Goal: Task Accomplishment & Management: Manage account settings

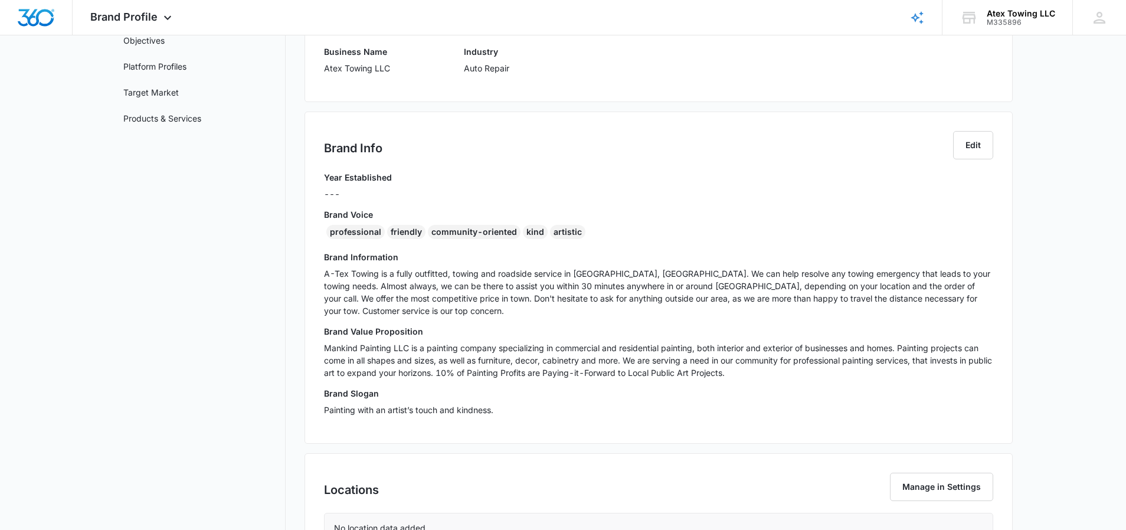
scroll to position [214, 0]
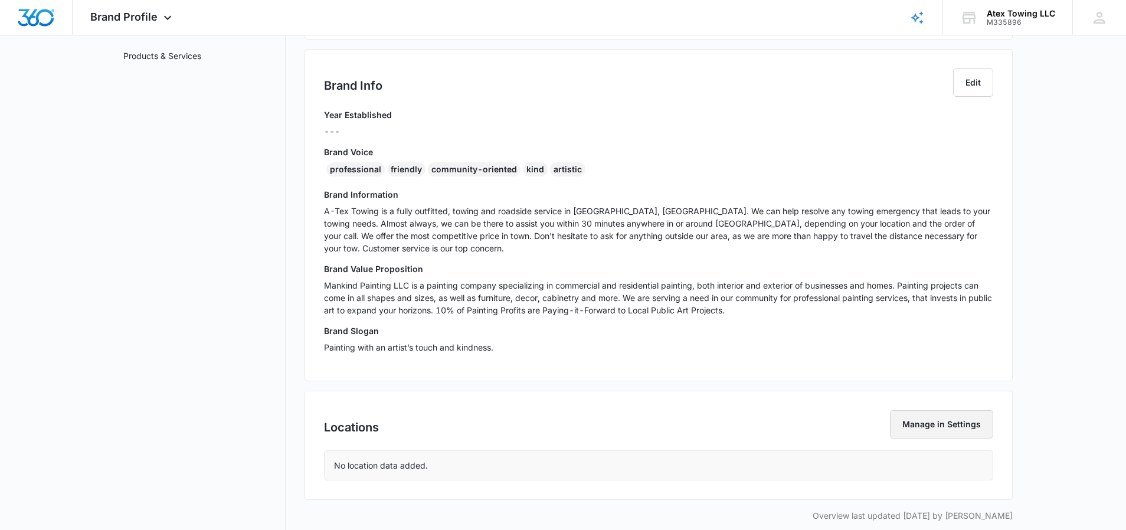
click at [935, 419] on button "Manage in Settings" at bounding box center [941, 424] width 103 height 28
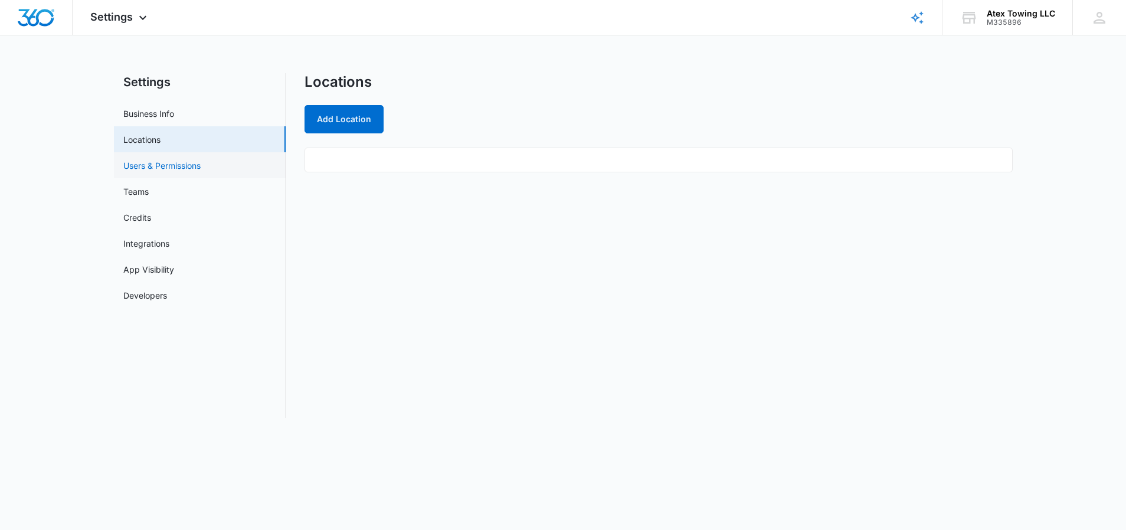
click at [167, 165] on link "Users & Permissions" at bounding box center [161, 165] width 77 height 12
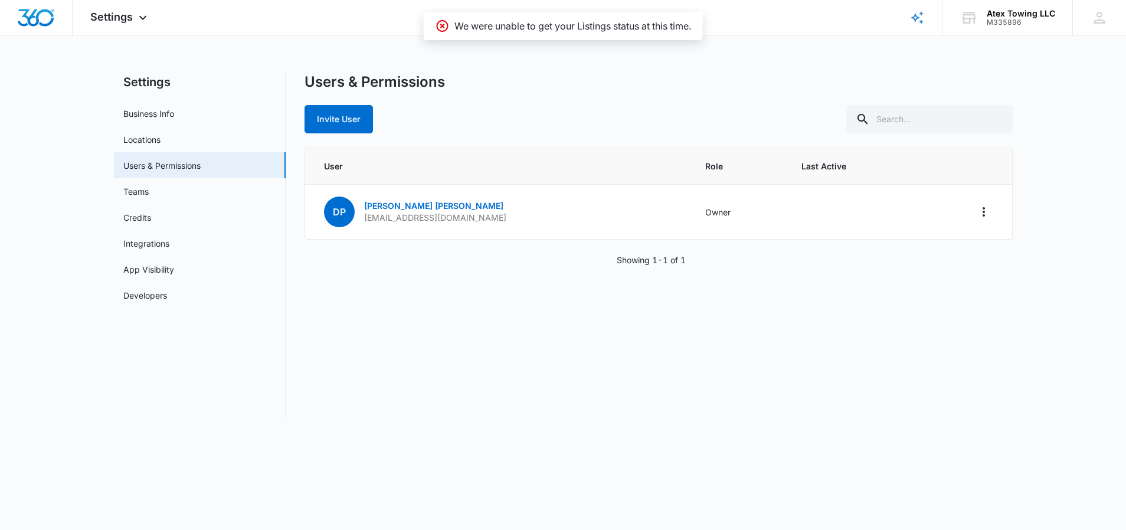
click at [194, 377] on nav "Settings Business Info Locations Users & Permissions Teams Credits Integrations…" at bounding box center [200, 245] width 172 height 345
click at [149, 198] on link "Teams" at bounding box center [135, 191] width 25 height 12
click at [142, 185] on link "Teams" at bounding box center [135, 191] width 25 height 12
click at [151, 222] on link "Credits" at bounding box center [137, 217] width 28 height 12
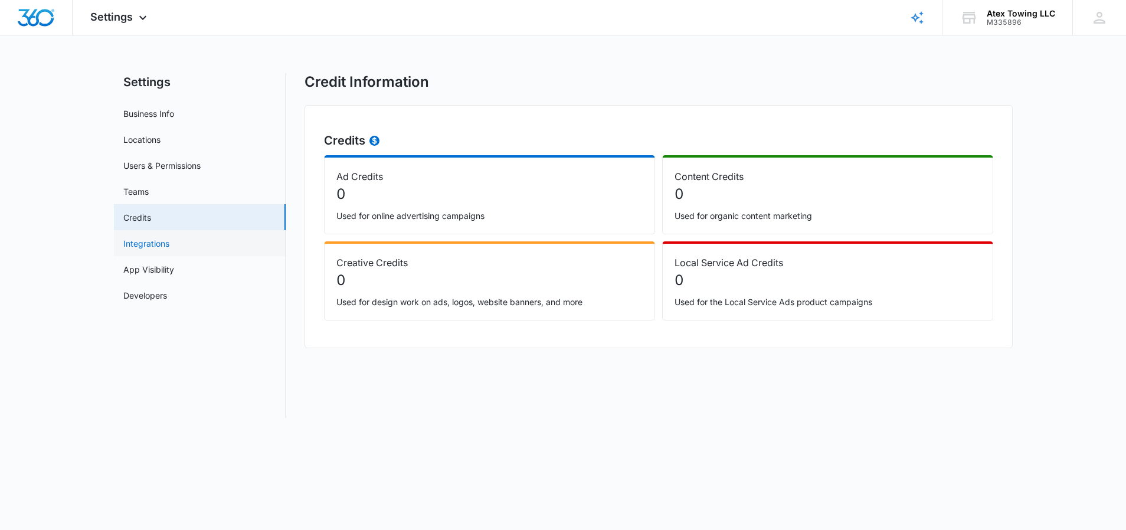
click at [169, 244] on link "Integrations" at bounding box center [146, 243] width 46 height 12
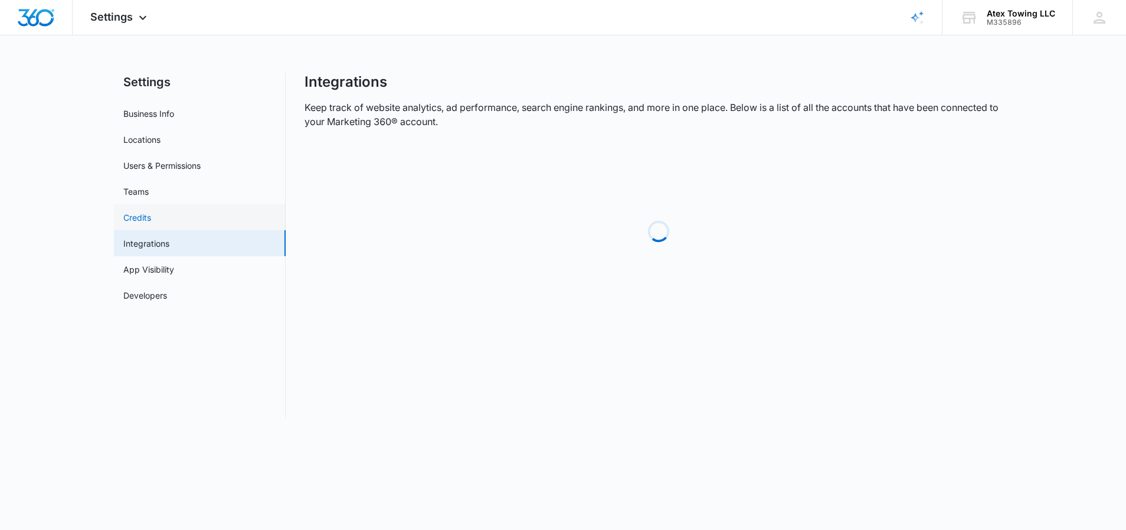
click at [151, 214] on link "Credits" at bounding box center [137, 217] width 28 height 12
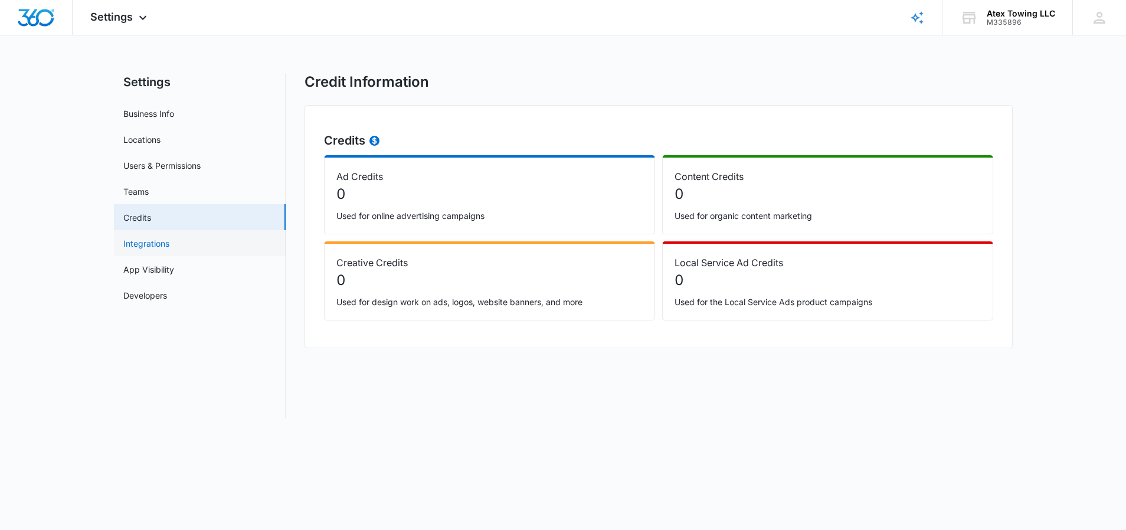
click at [165, 237] on link "Integrations" at bounding box center [146, 243] width 46 height 12
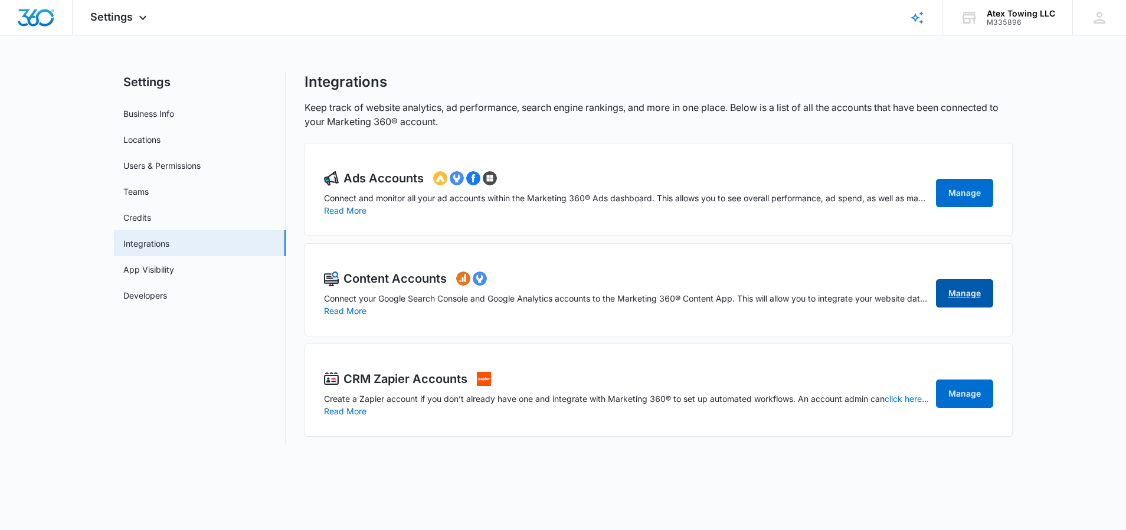
click at [945, 299] on link "Manage" at bounding box center [964, 293] width 57 height 28
